Goal: Information Seeking & Learning: Learn about a topic

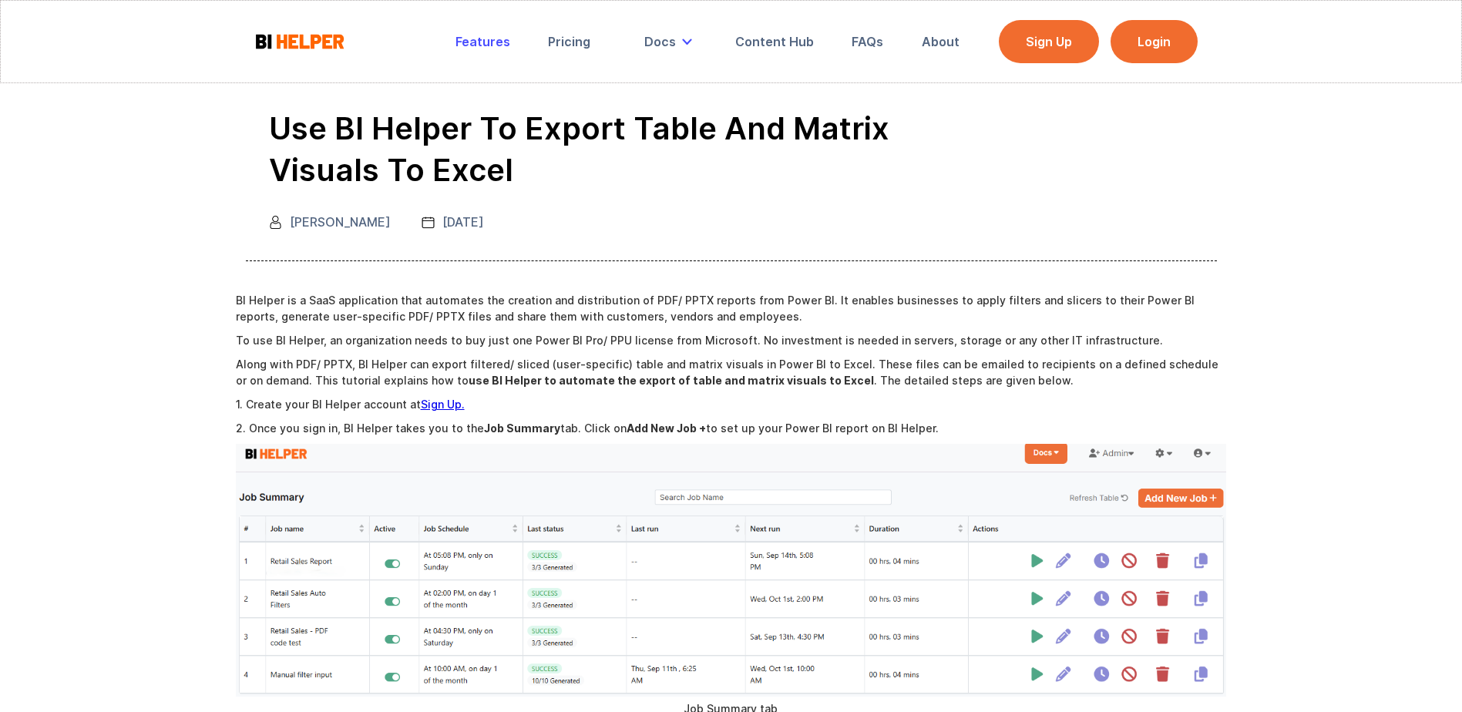
click at [493, 44] on div "Features" at bounding box center [482, 41] width 55 height 15
click at [324, 47] on img at bounding box center [299, 41] width 92 height 19
